Goal: Information Seeking & Learning: Check status

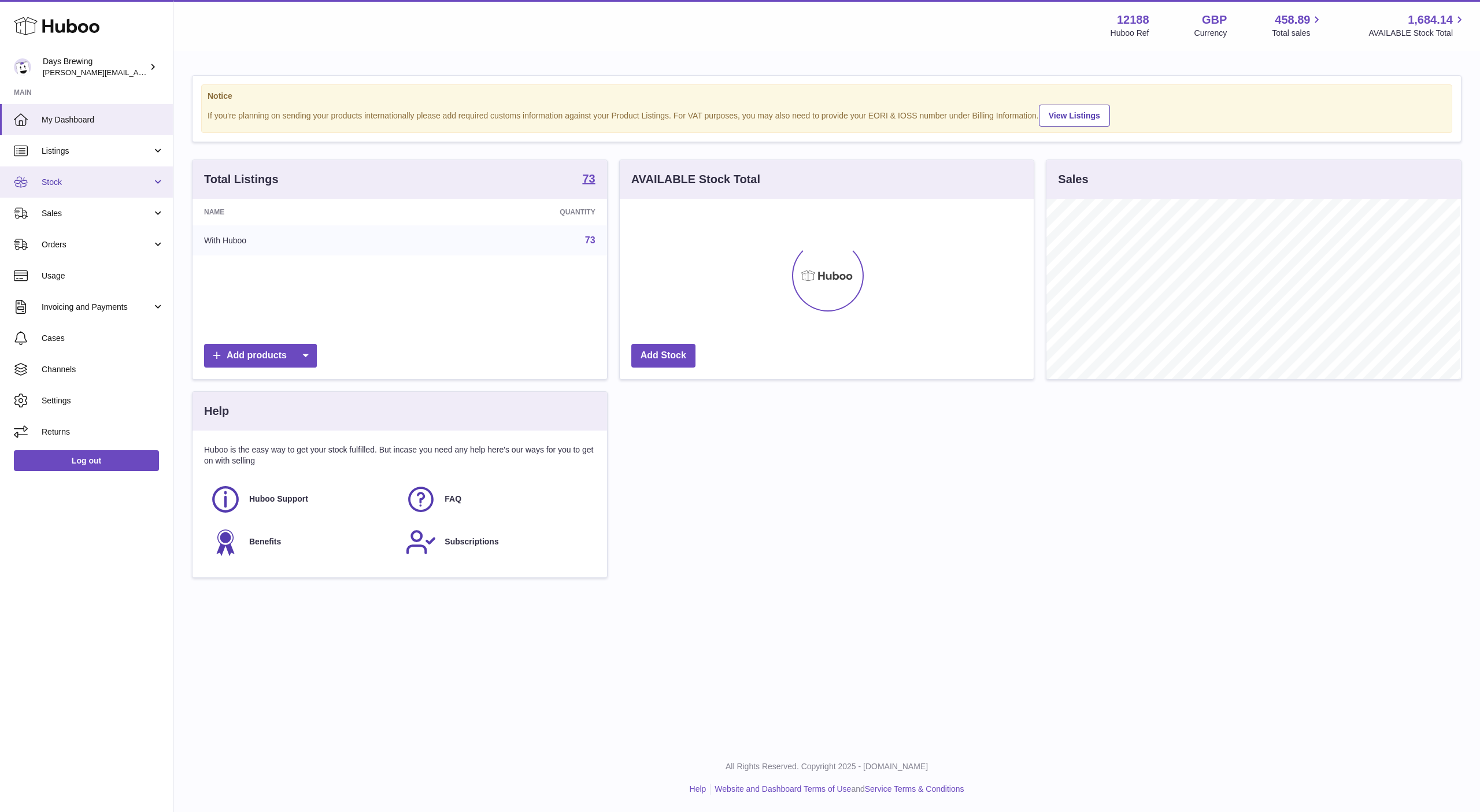
scroll to position [181, 414]
click at [60, 198] on link "Sales" at bounding box center [86, 213] width 173 height 31
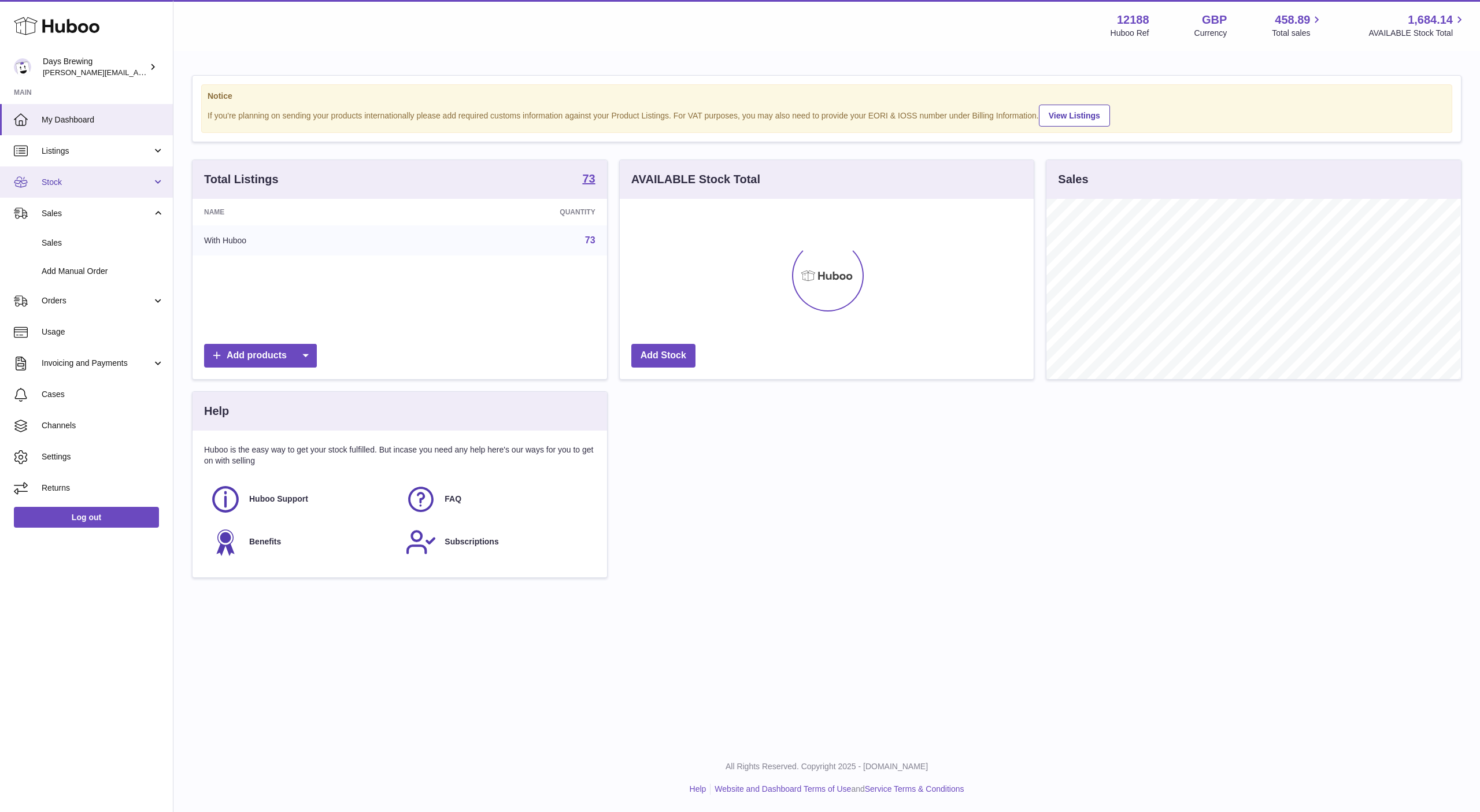
click at [66, 186] on span "Stock" at bounding box center [97, 182] width 111 height 11
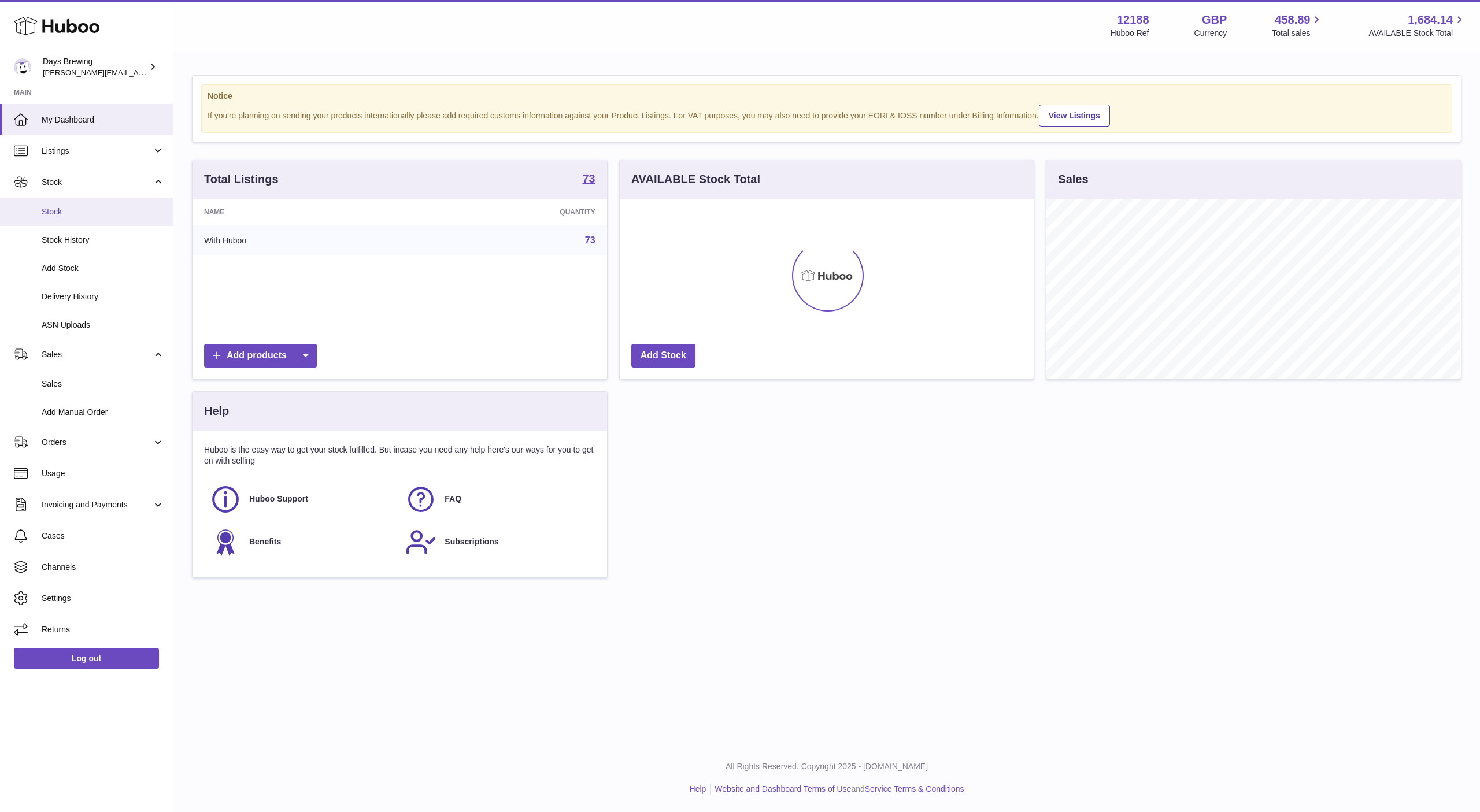
click at [77, 207] on span "Stock" at bounding box center [103, 212] width 123 height 11
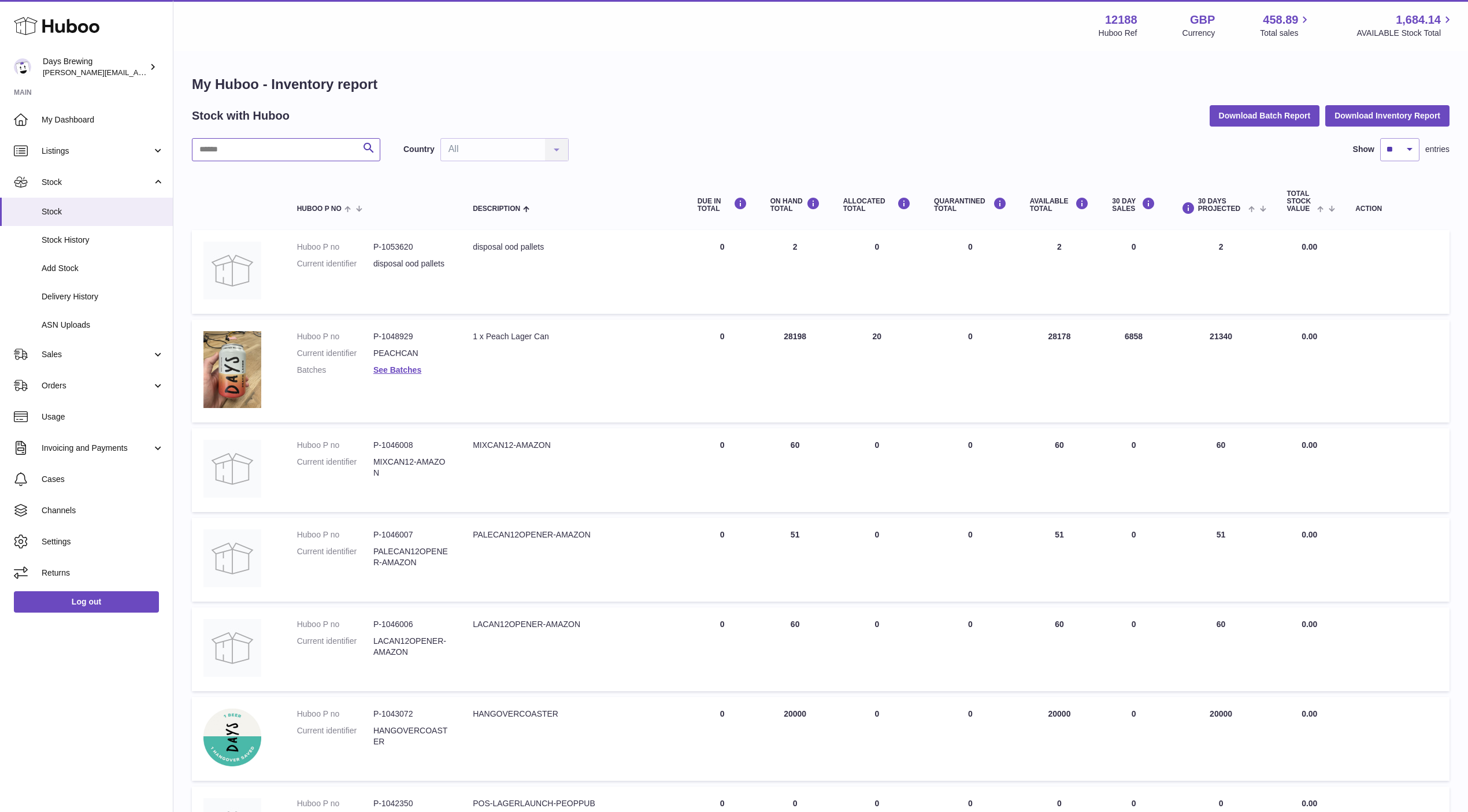
click at [337, 156] on input "text" at bounding box center [286, 149] width 189 height 23
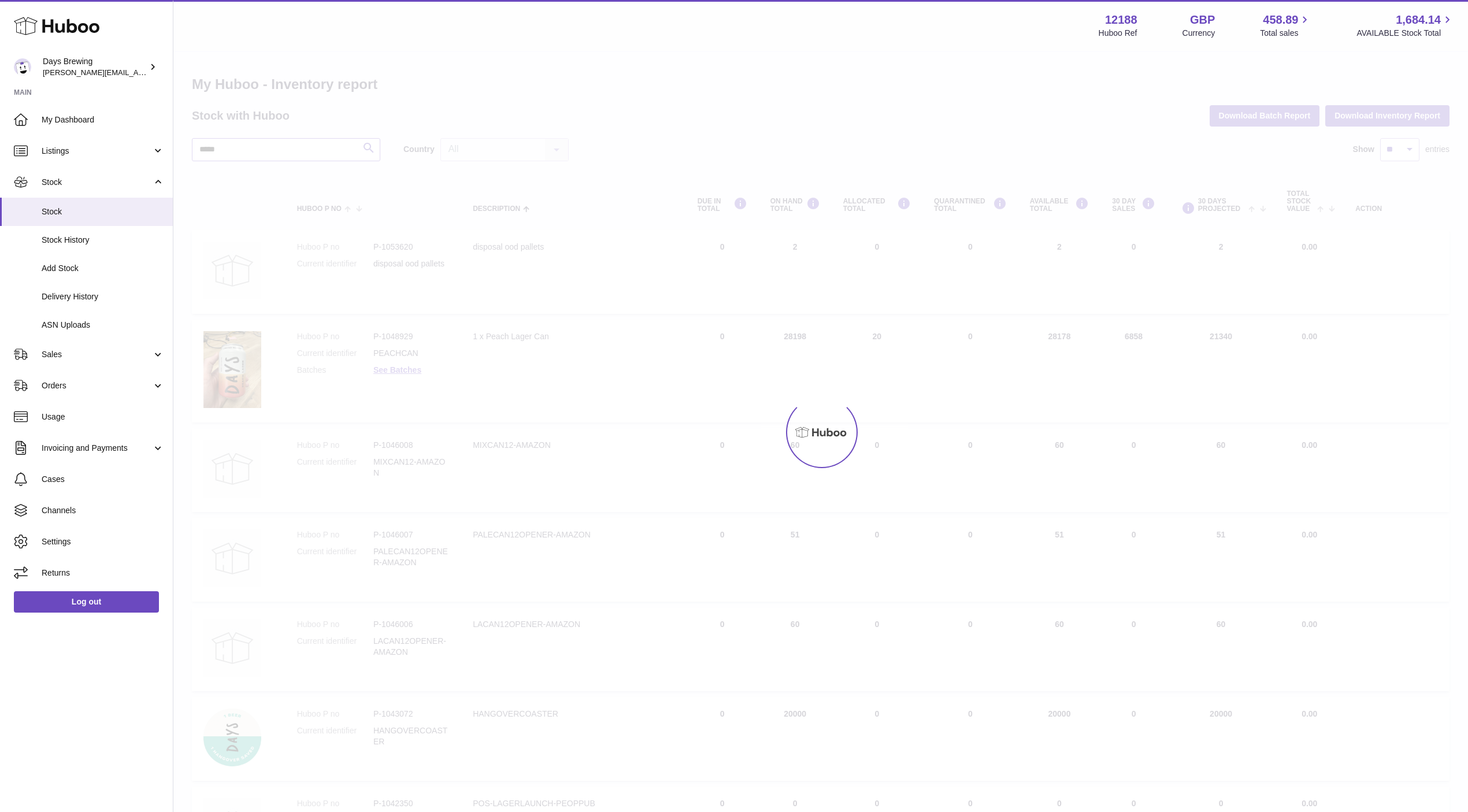
type input "*****"
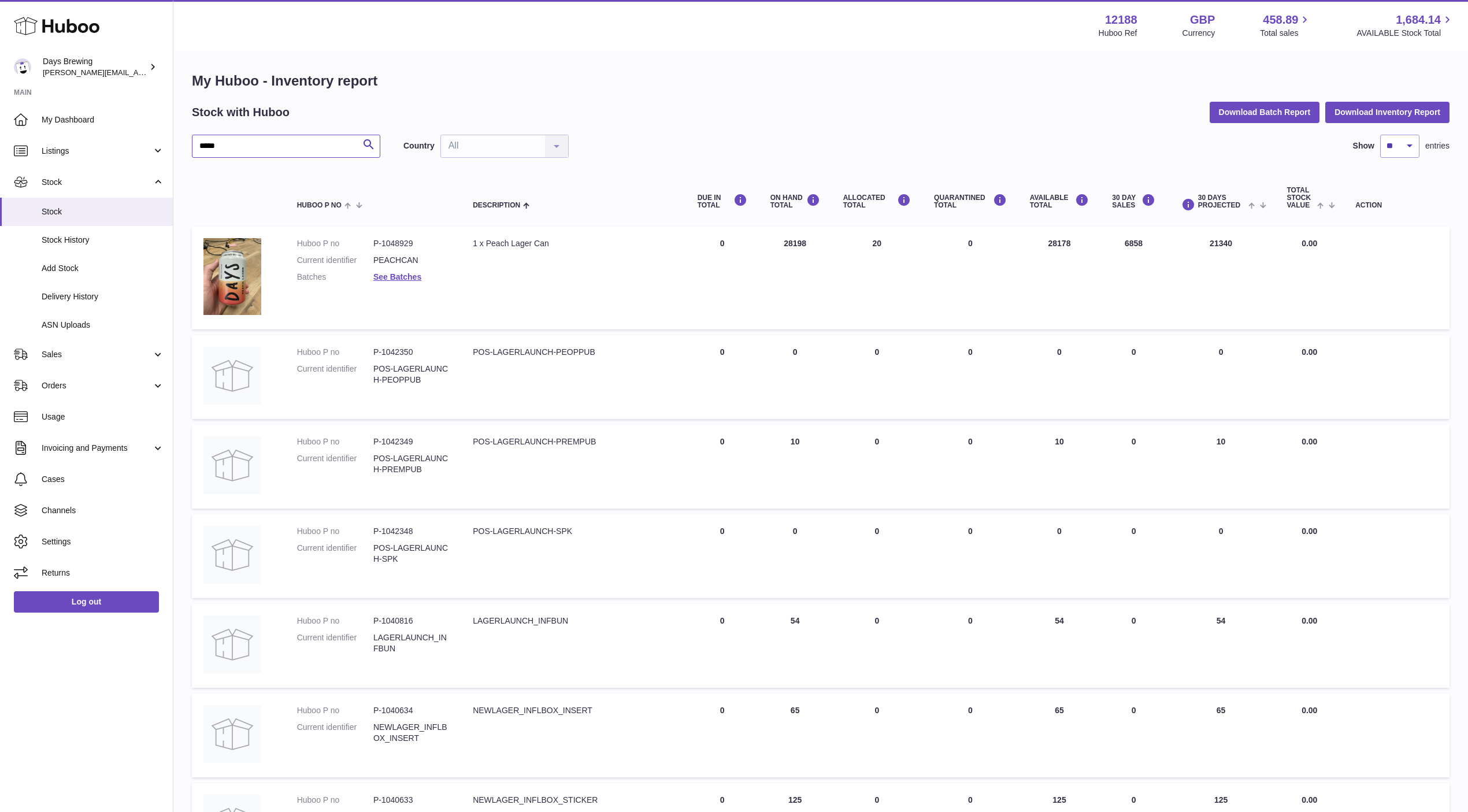
scroll to position [504, 0]
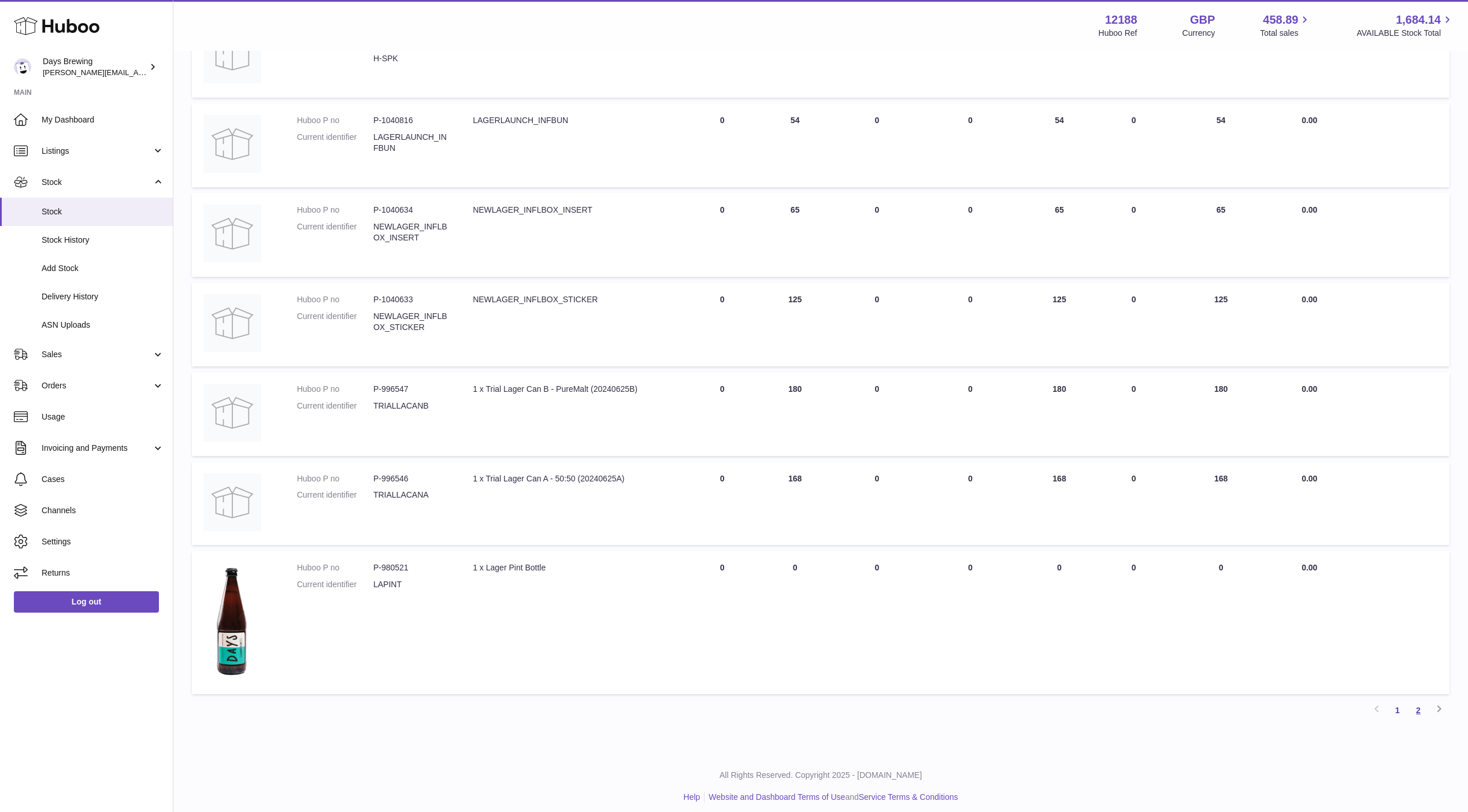
click at [1423, 699] on link "2" at bounding box center [1418, 709] width 21 height 21
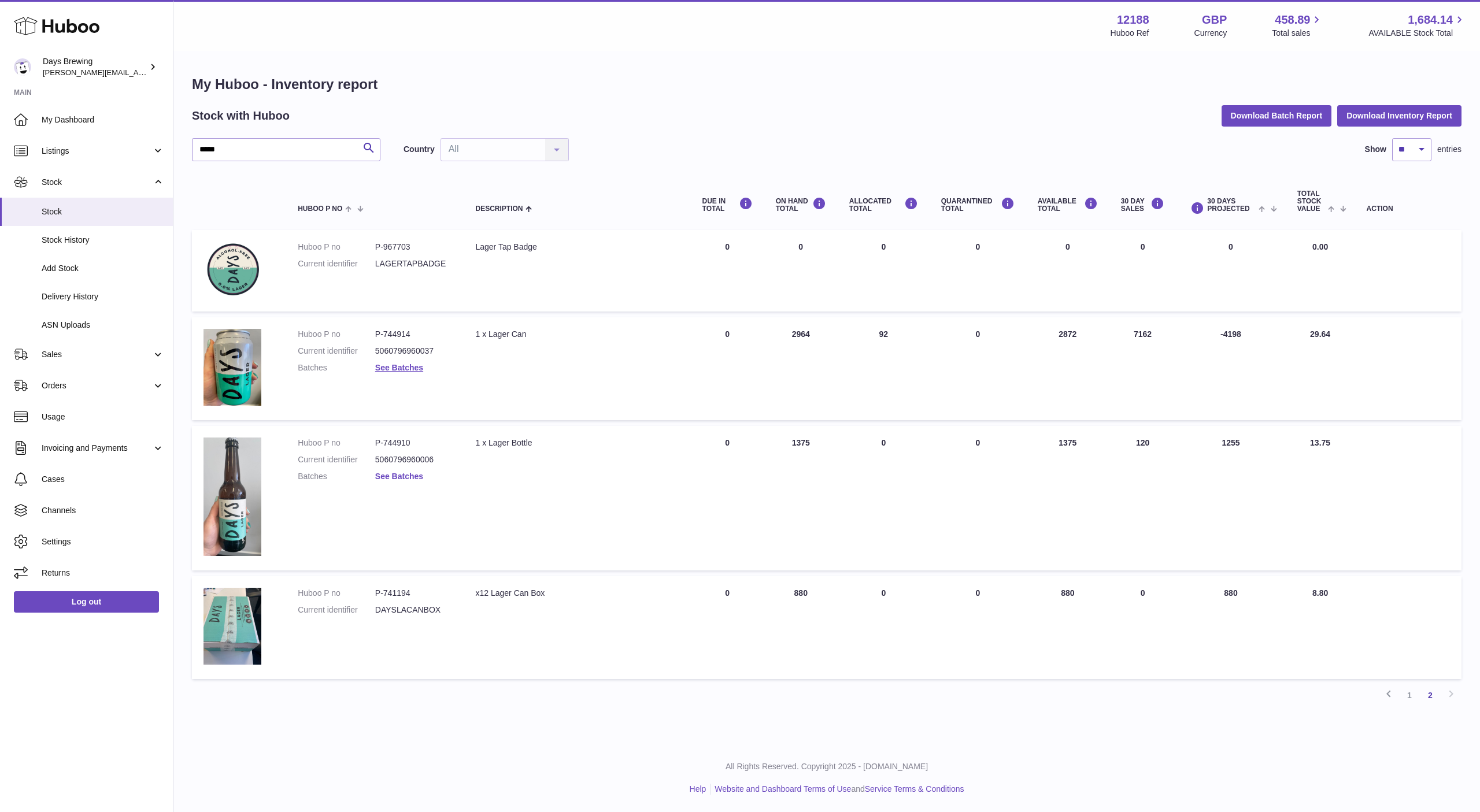
click at [390, 473] on link "See Batches" at bounding box center [399, 476] width 48 height 9
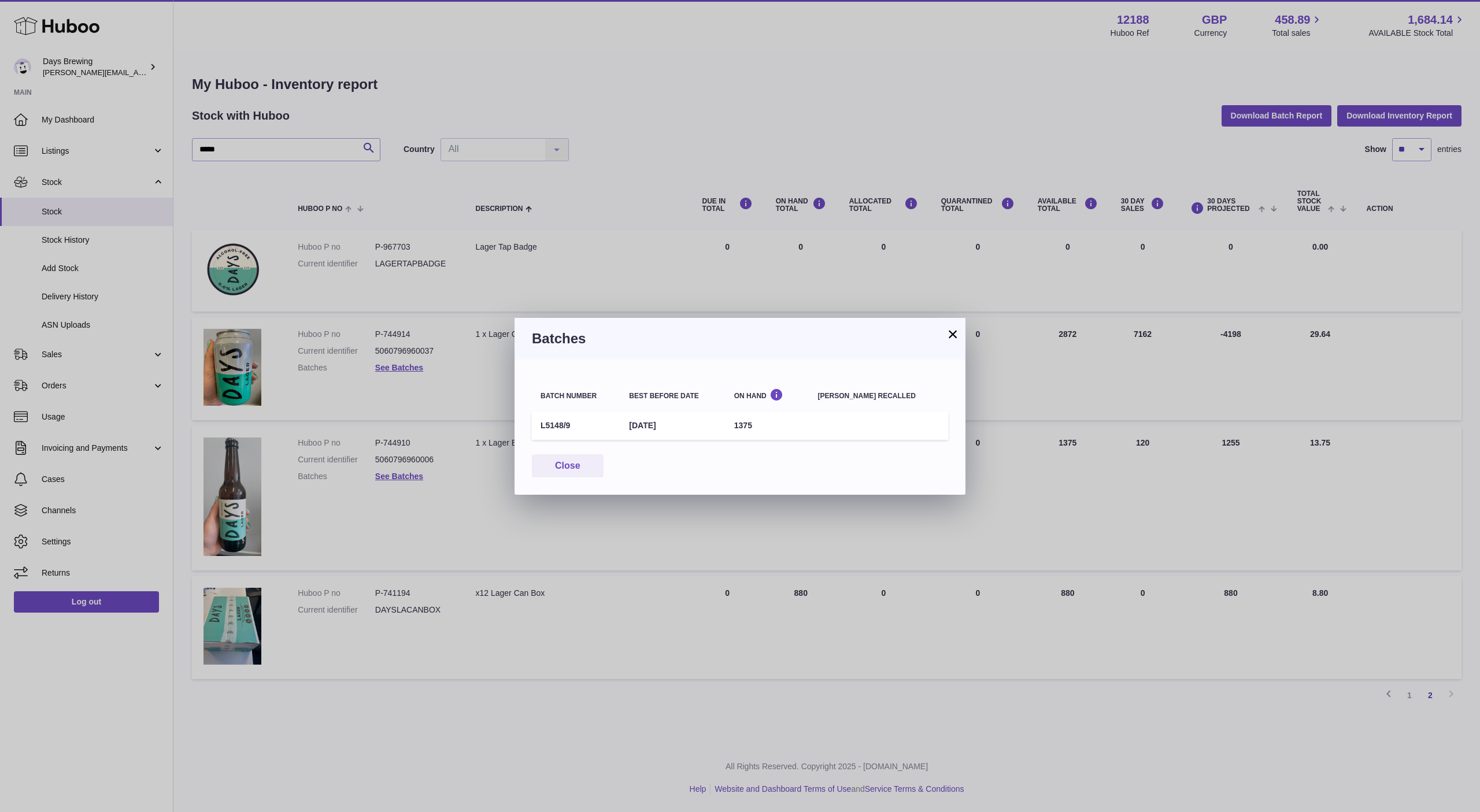
drag, startPoint x: 722, startPoint y: 422, endPoint x: 590, endPoint y: 435, distance: 132.6
click at [590, 435] on tr "L5148/9 28th May 2026 1375" at bounding box center [740, 426] width 416 height 29
click at [544, 422] on td "L5148/9" at bounding box center [576, 426] width 89 height 29
click at [800, 460] on div "Close" at bounding box center [740, 466] width 416 height 24
drag, startPoint x: 822, startPoint y: 389, endPoint x: 822, endPoint y: 395, distance: 6.0
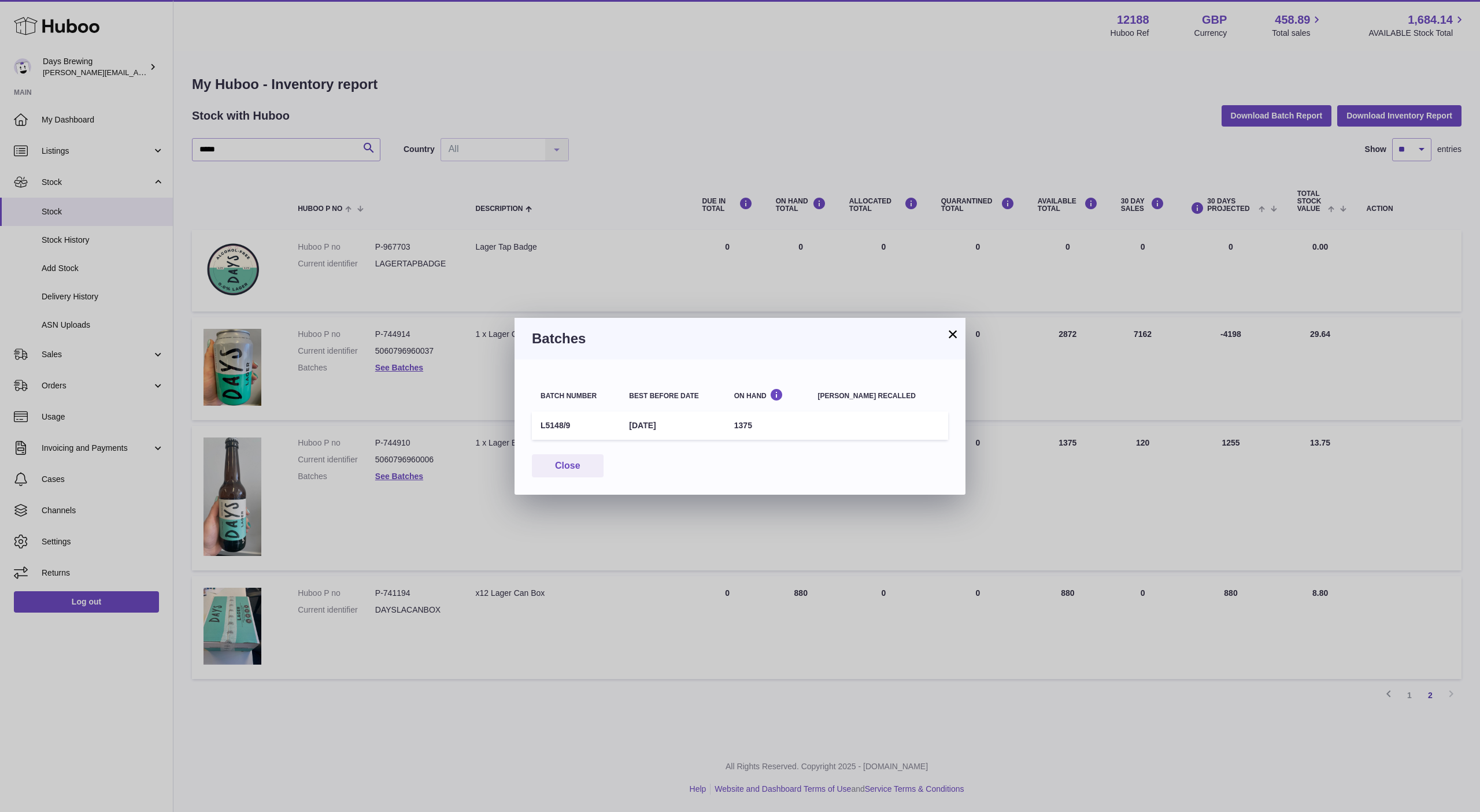
click at [809, 390] on th "On Hand" at bounding box center [768, 394] width 84 height 29
drag, startPoint x: 833, startPoint y: 431, endPoint x: 599, endPoint y: 412, distance: 234.8
click at [599, 412] on tr "L5148/9 28th May 2026 1375" at bounding box center [740, 426] width 416 height 29
click at [571, 428] on td "L5148/9" at bounding box center [576, 426] width 89 height 29
drag, startPoint x: 576, startPoint y: 430, endPoint x: 540, endPoint y: 427, distance: 36.1
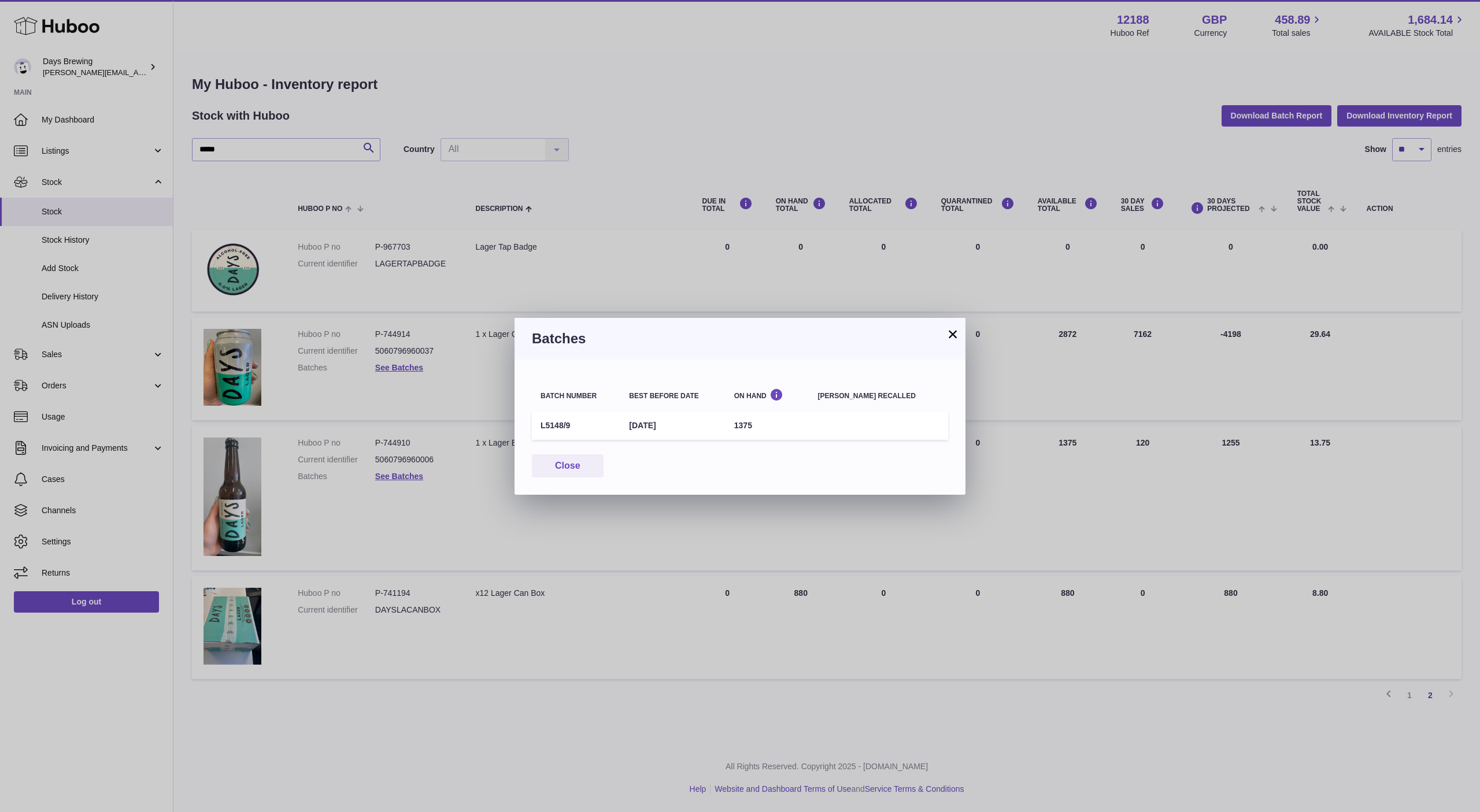
click at [540, 427] on td "L5148/9" at bounding box center [576, 426] width 89 height 29
copy td "L5148/9"
click at [571, 456] on button "Close" at bounding box center [568, 466] width 72 height 24
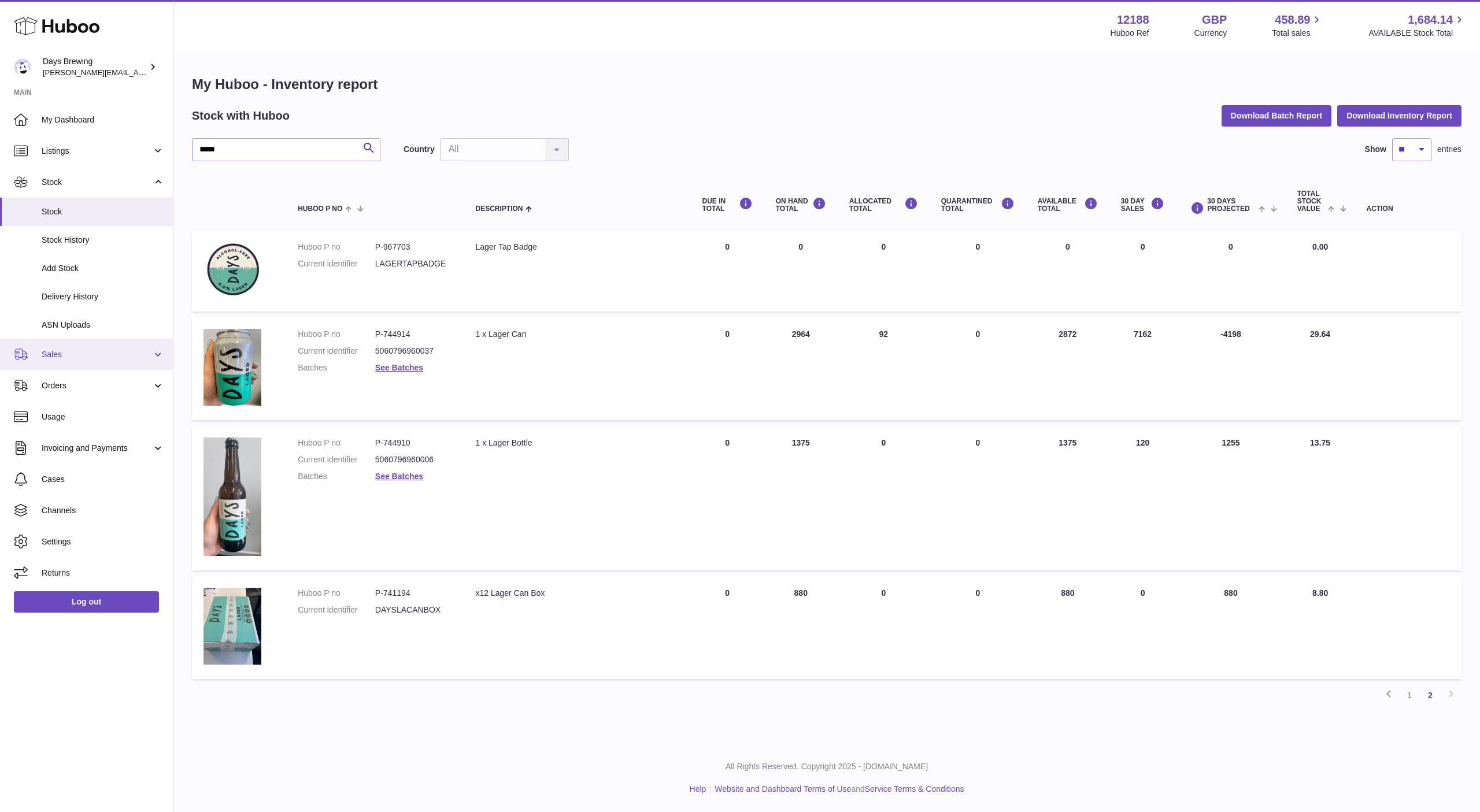
click at [42, 347] on link "Sales" at bounding box center [86, 354] width 173 height 31
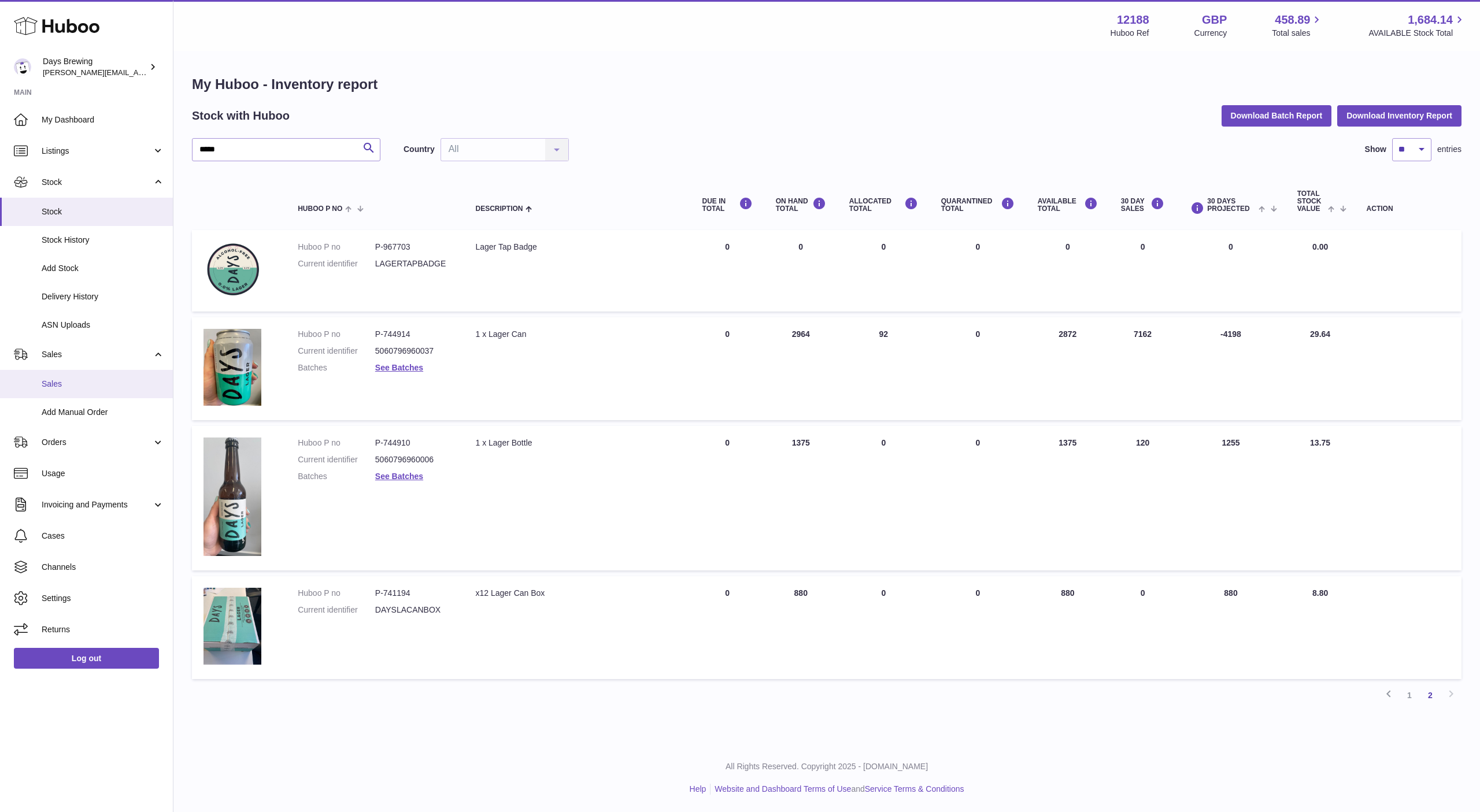
click at [50, 388] on span "Sales" at bounding box center [103, 384] width 123 height 11
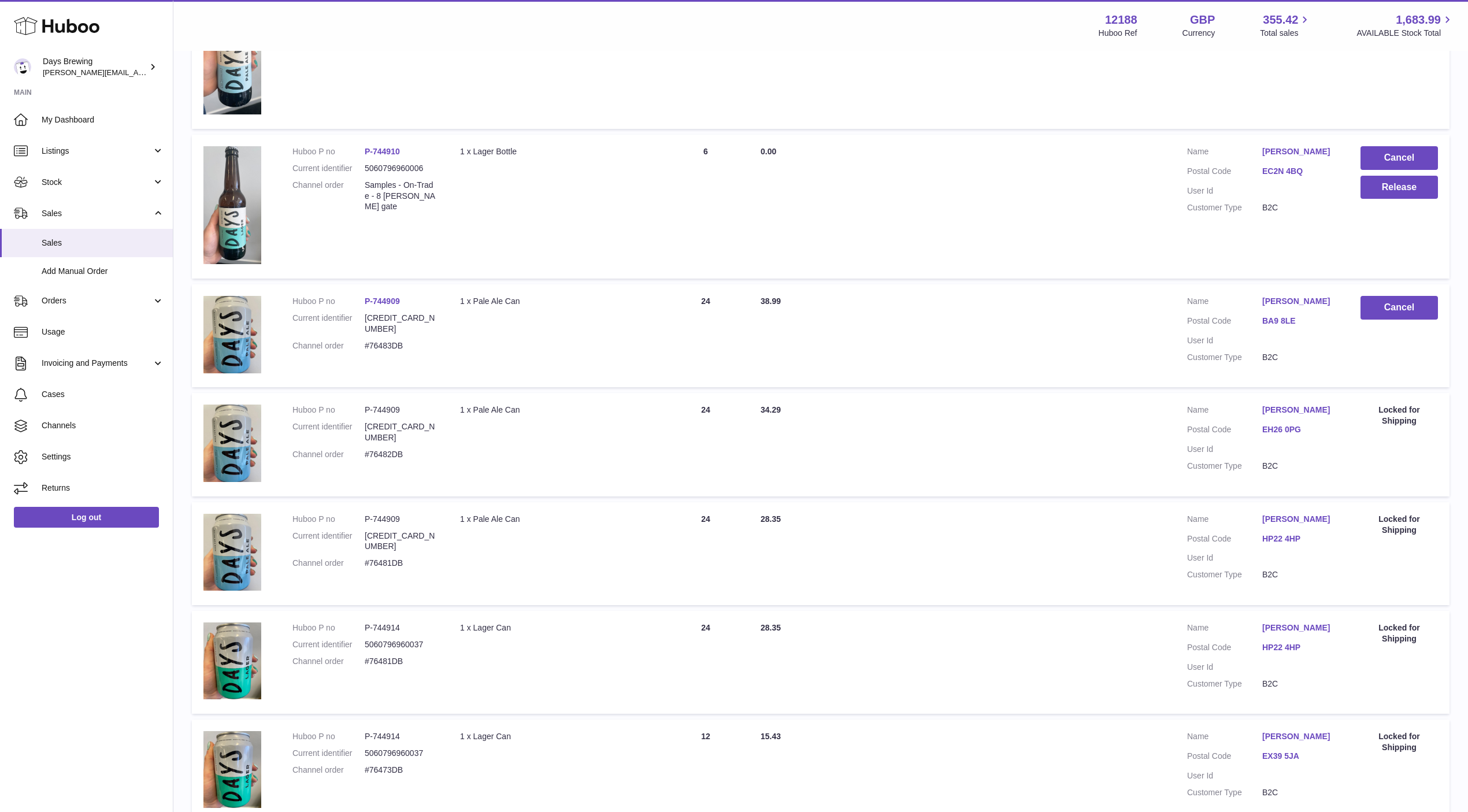
scroll to position [782, 0]
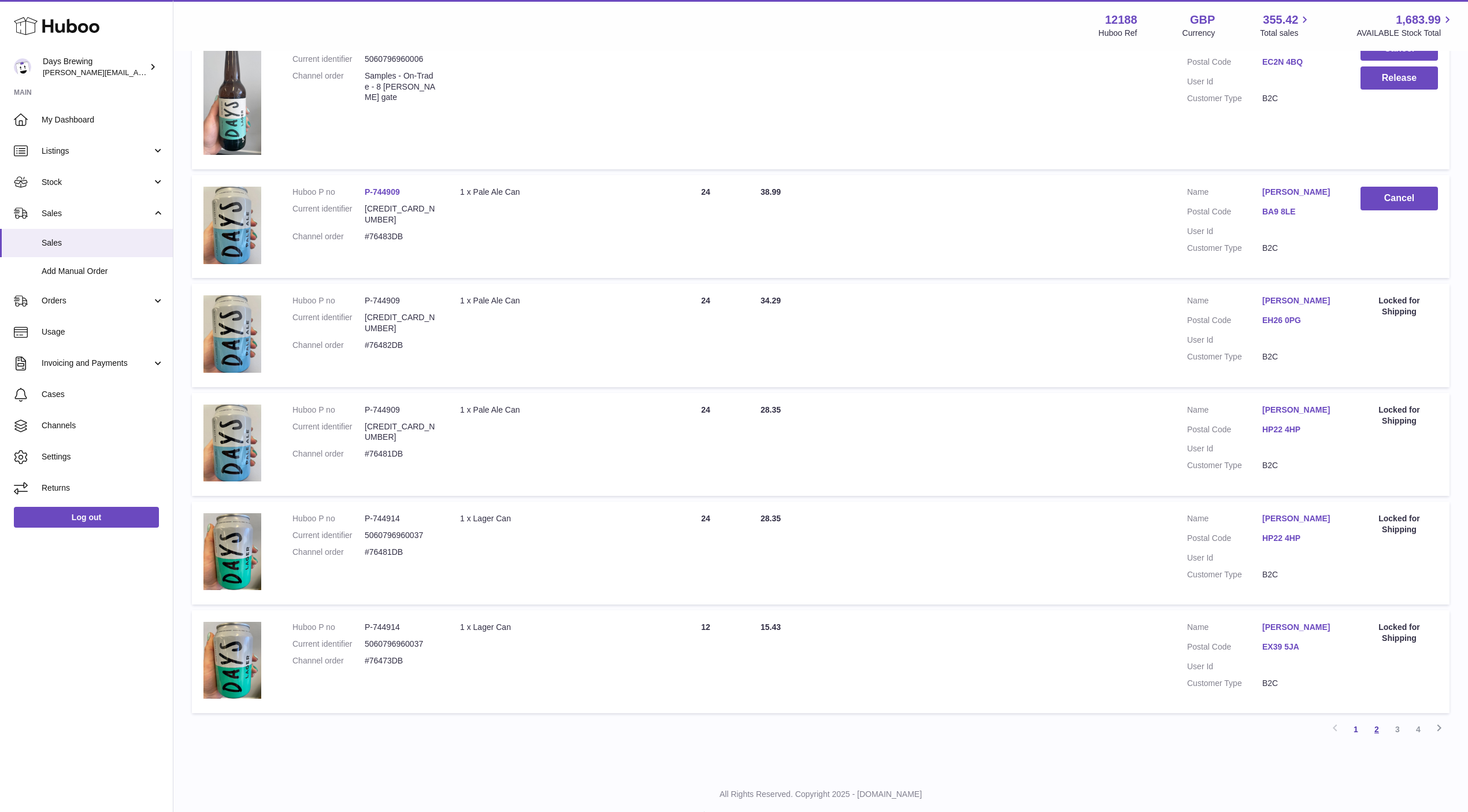
click at [1377, 719] on link "2" at bounding box center [1377, 729] width 21 height 21
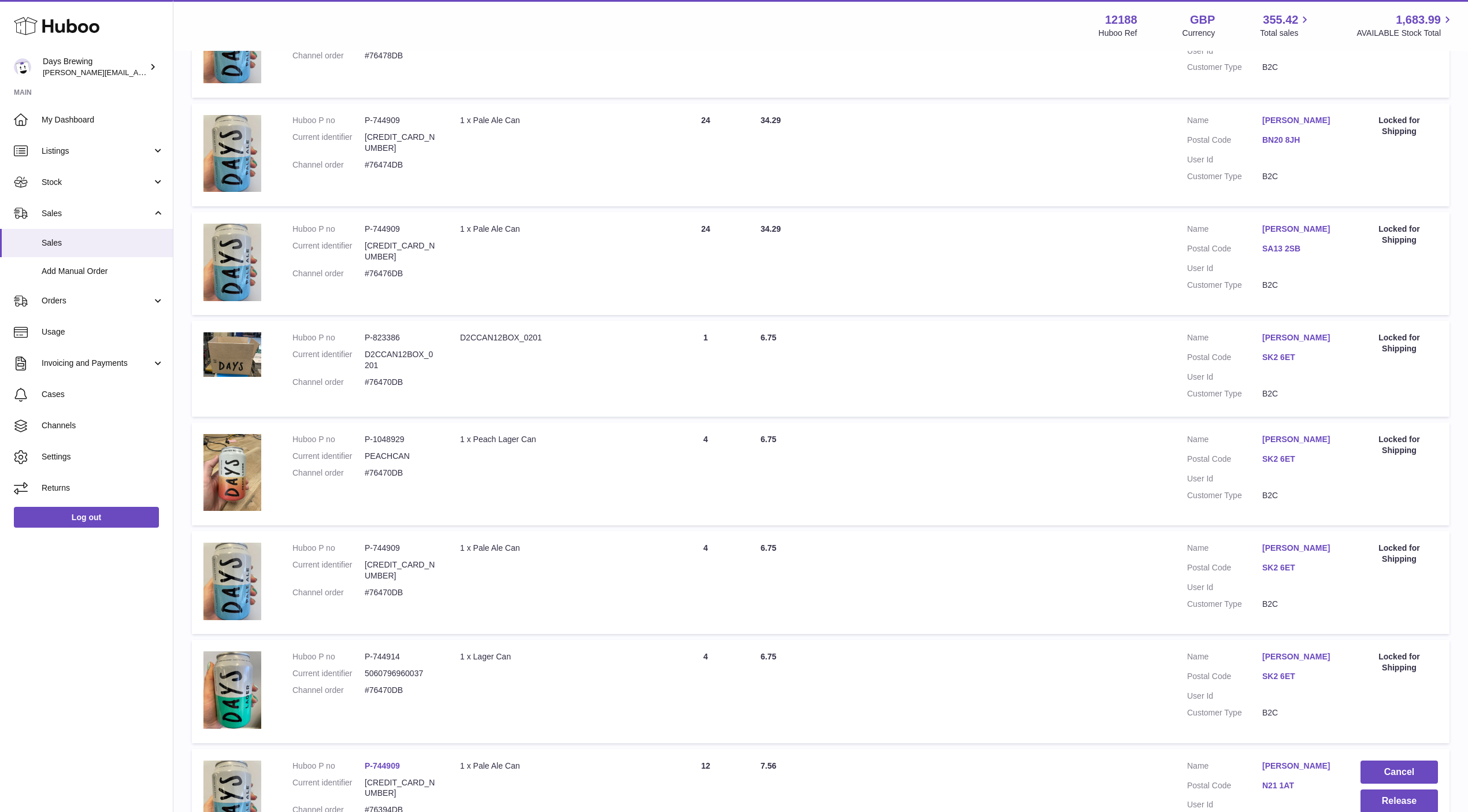
scroll to position [671, 0]
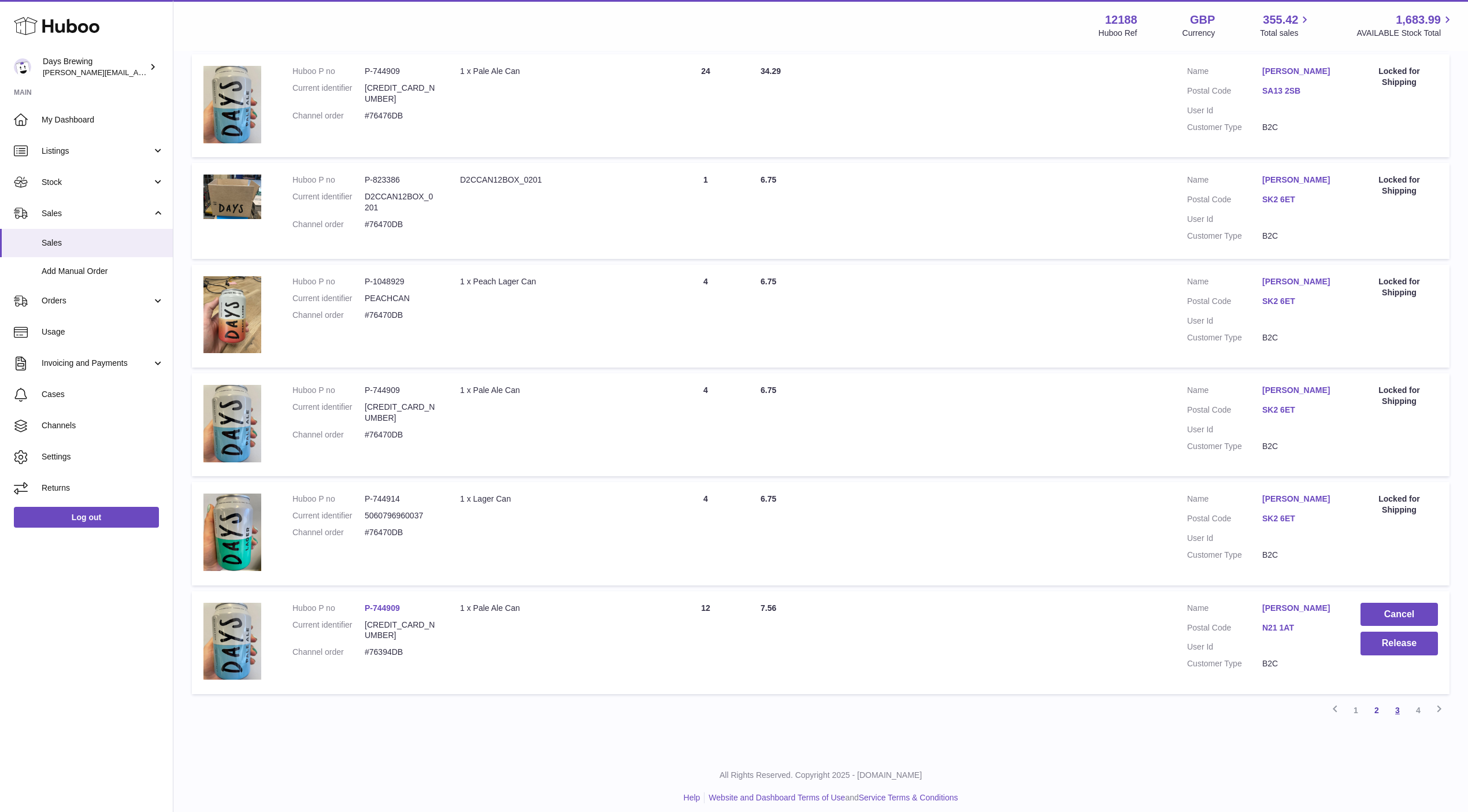
click at [1396, 699] on link "3" at bounding box center [1397, 709] width 21 height 21
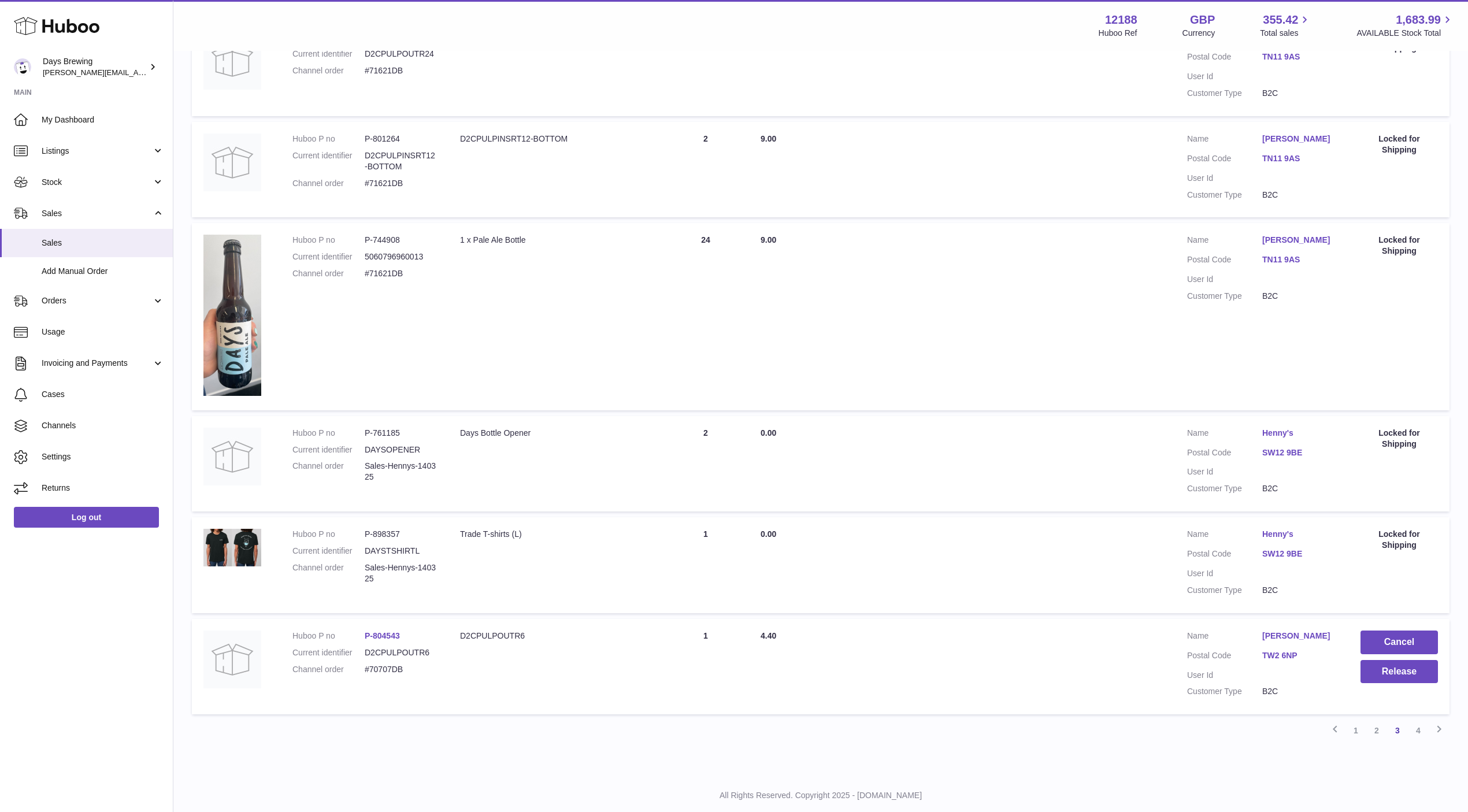
scroll to position [706, 0]
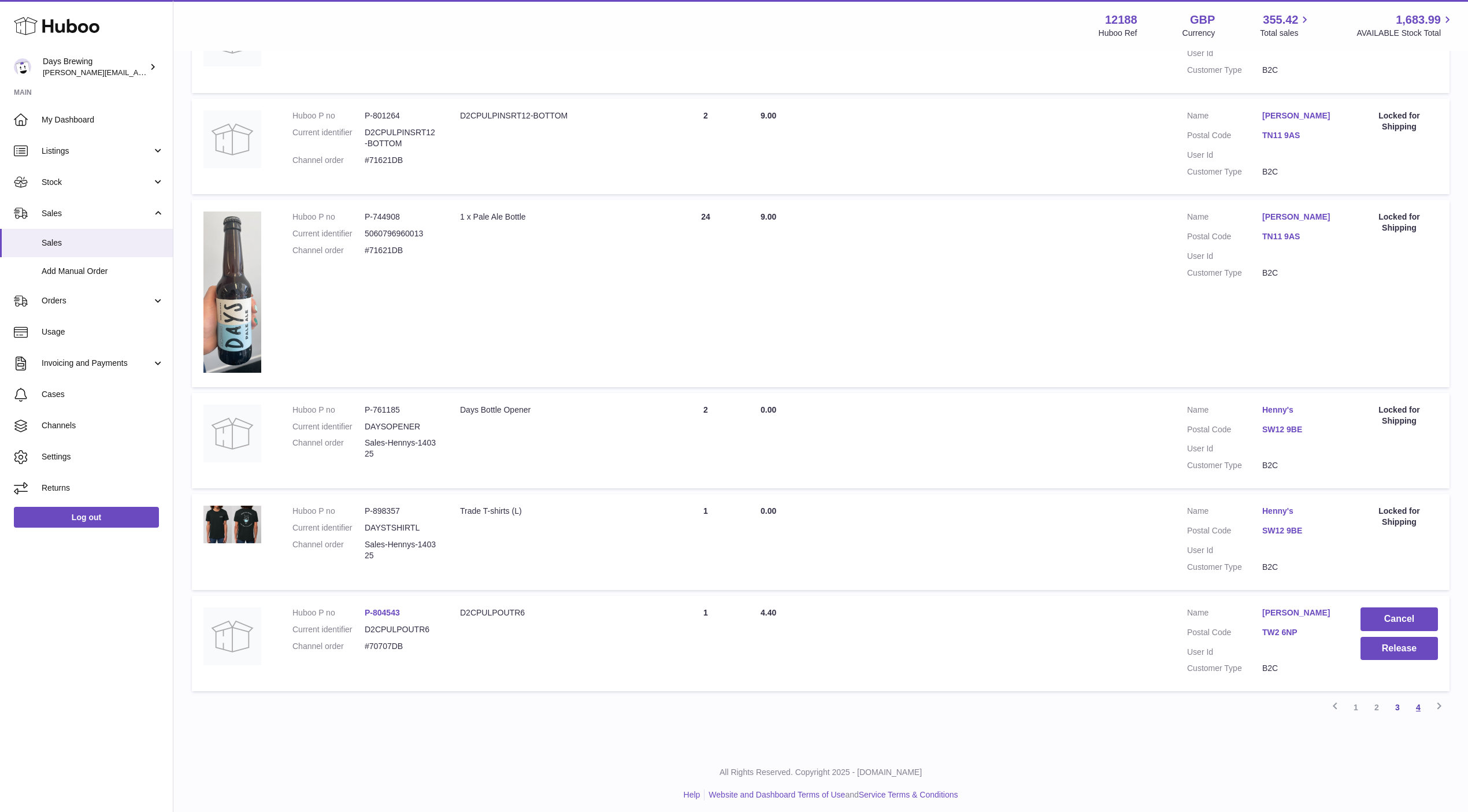
click at [1420, 704] on link "4" at bounding box center [1418, 707] width 21 height 21
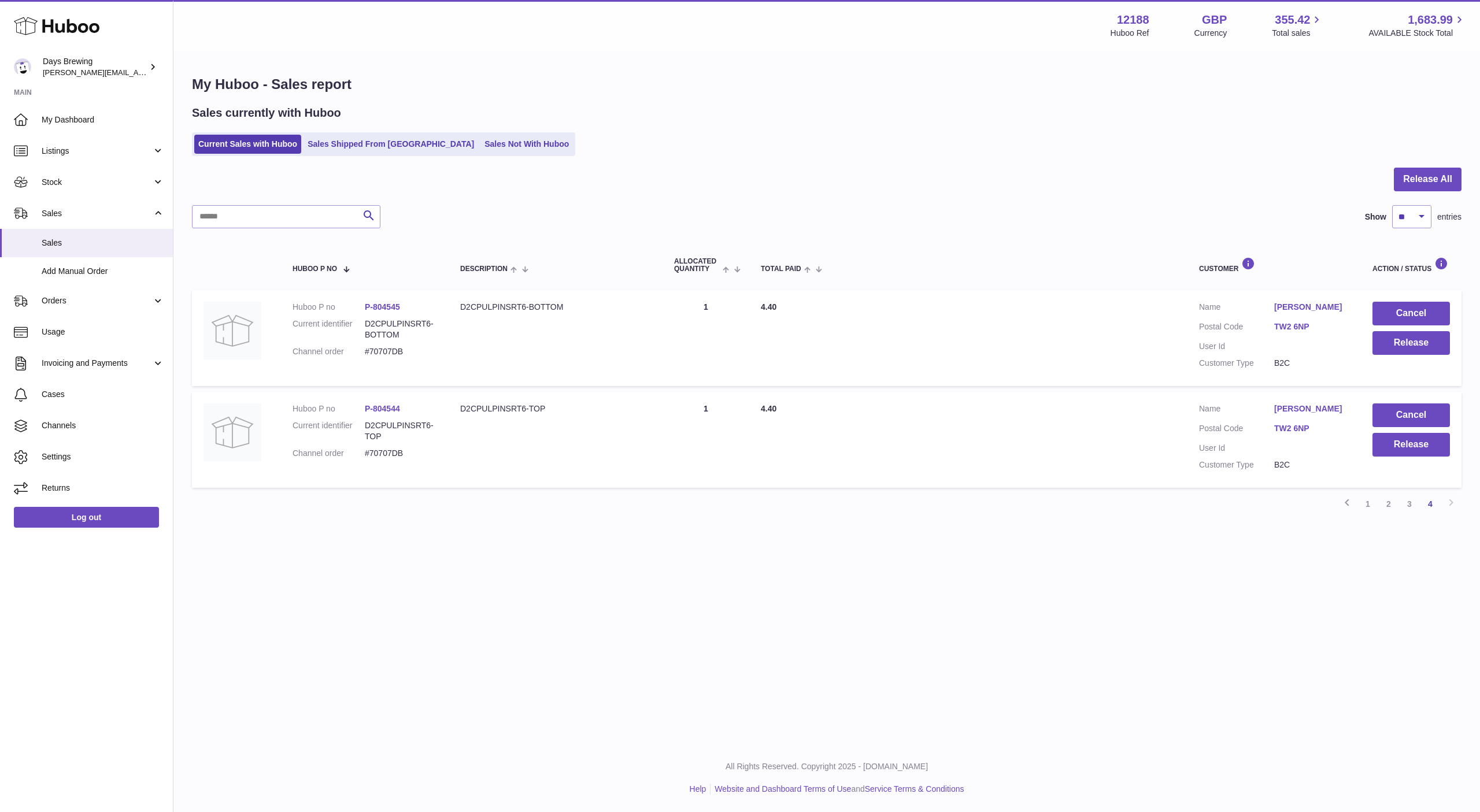
click at [1282, 429] on link "TW2 6NP" at bounding box center [1311, 428] width 75 height 11
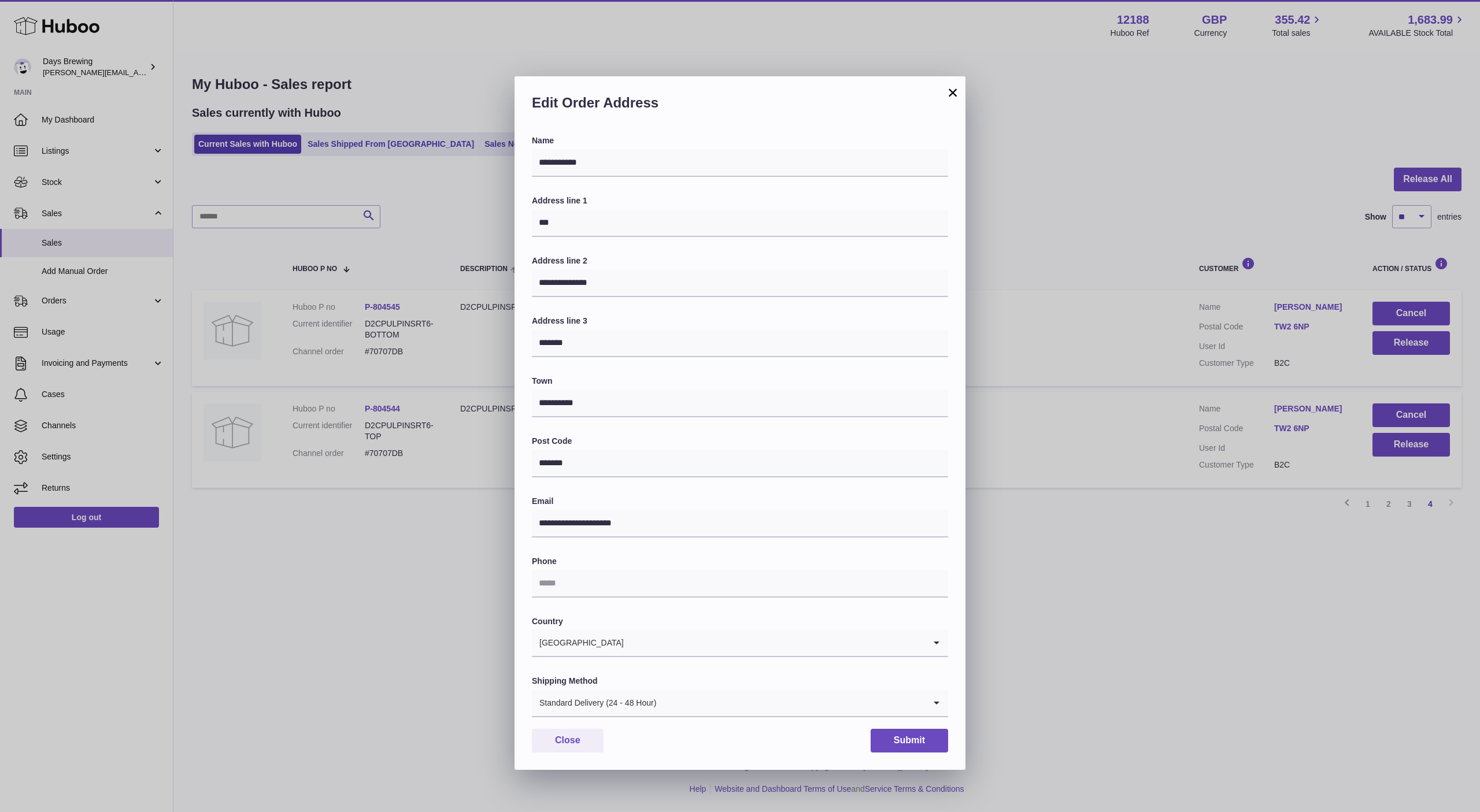
scroll to position [17, 0]
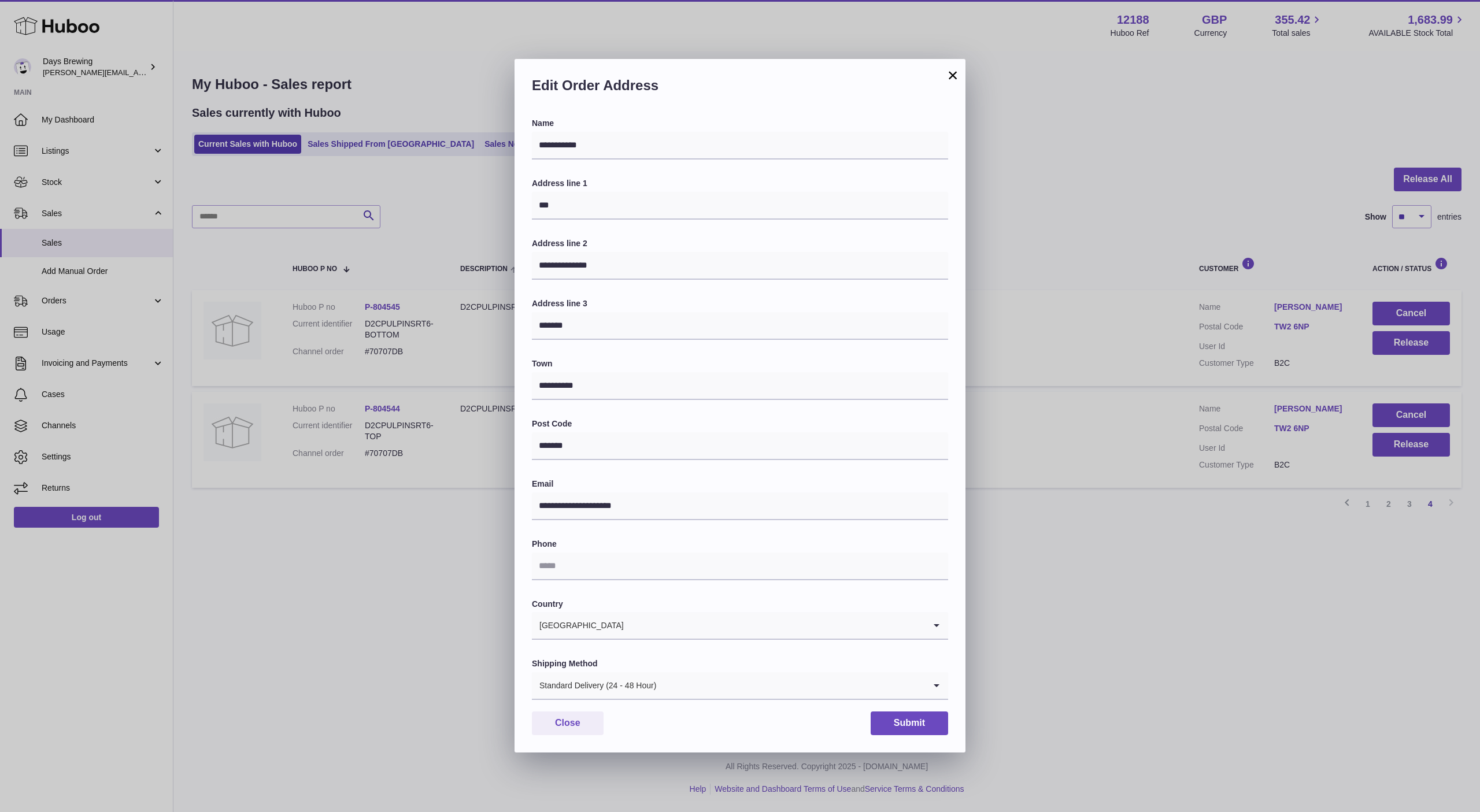
click at [952, 74] on button "×" at bounding box center [952, 75] width 14 height 14
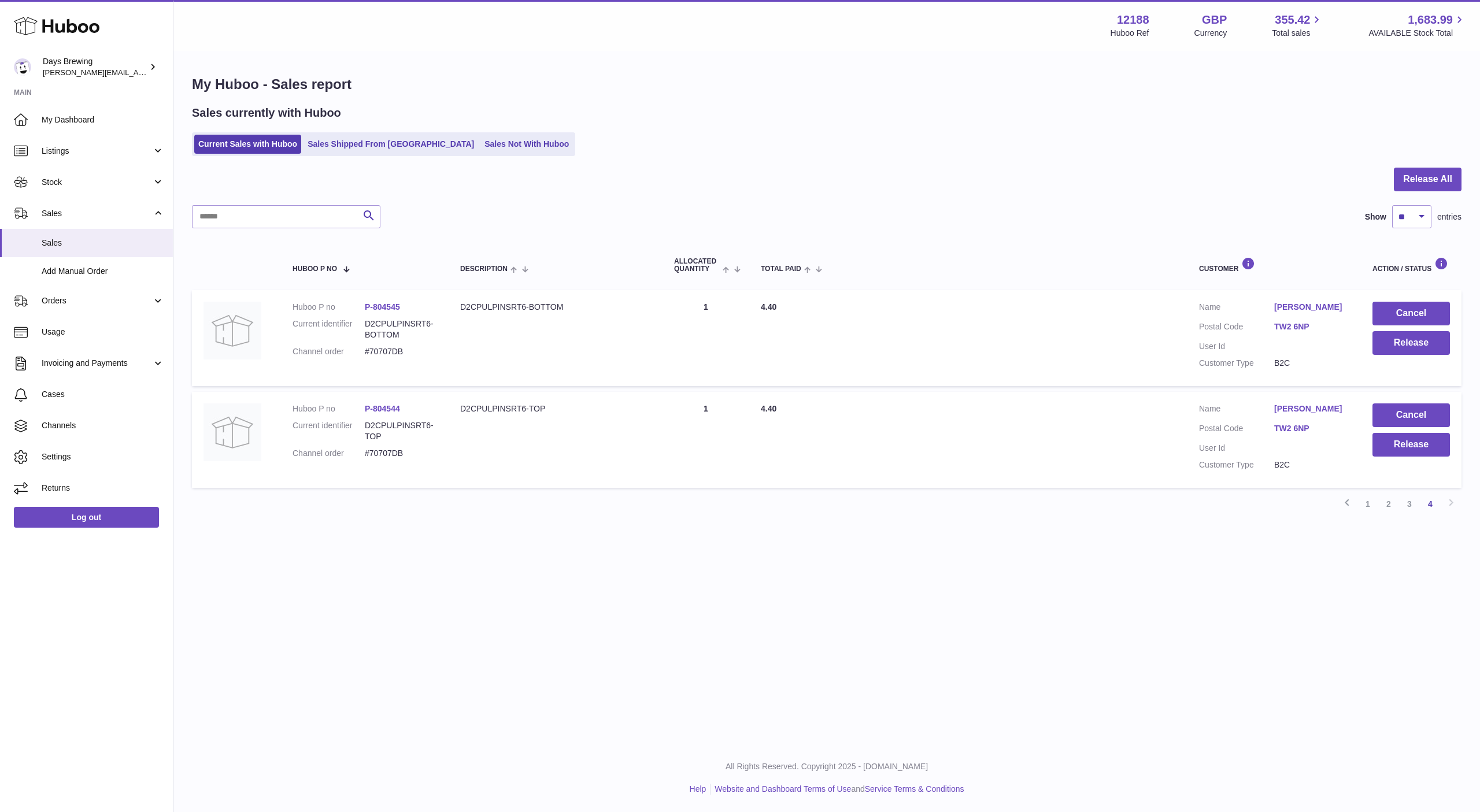
scroll to position [0, 0]
